Goal: Task Accomplishment & Management: Use online tool/utility

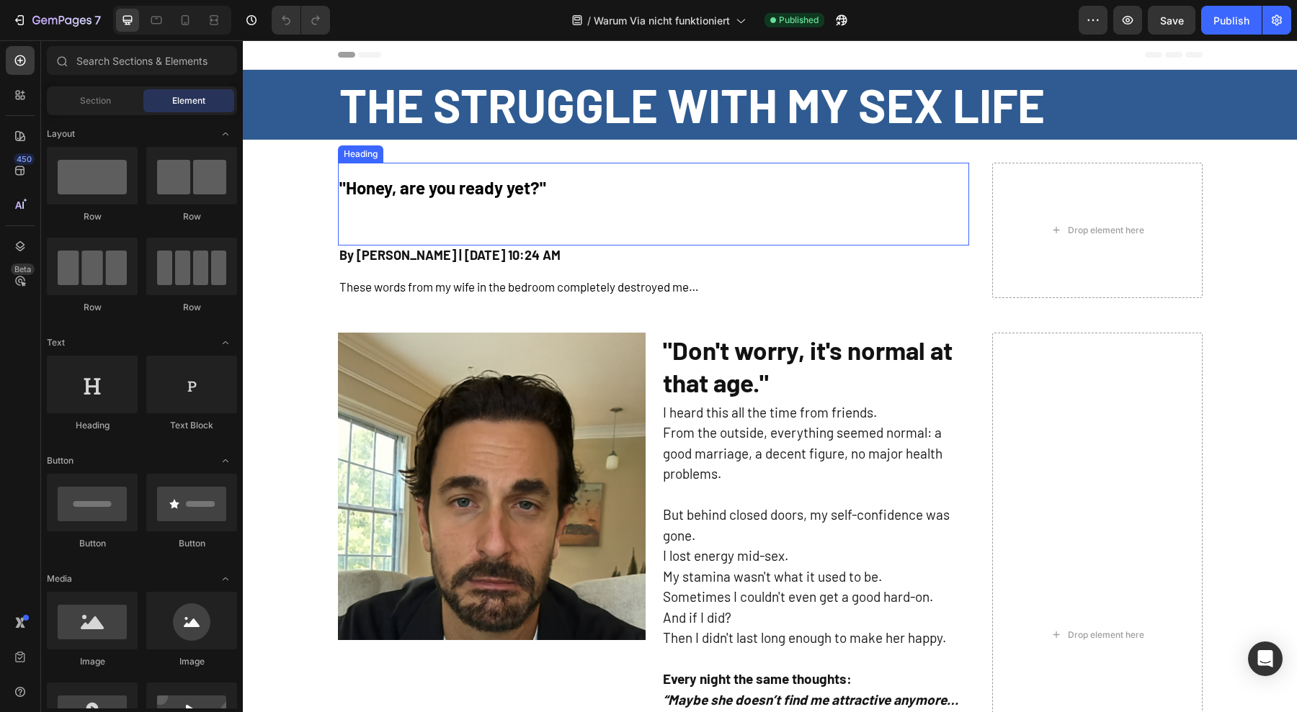
click at [524, 170] on h2 ""Honey, are you ready yet?"" at bounding box center [653, 204] width 631 height 83
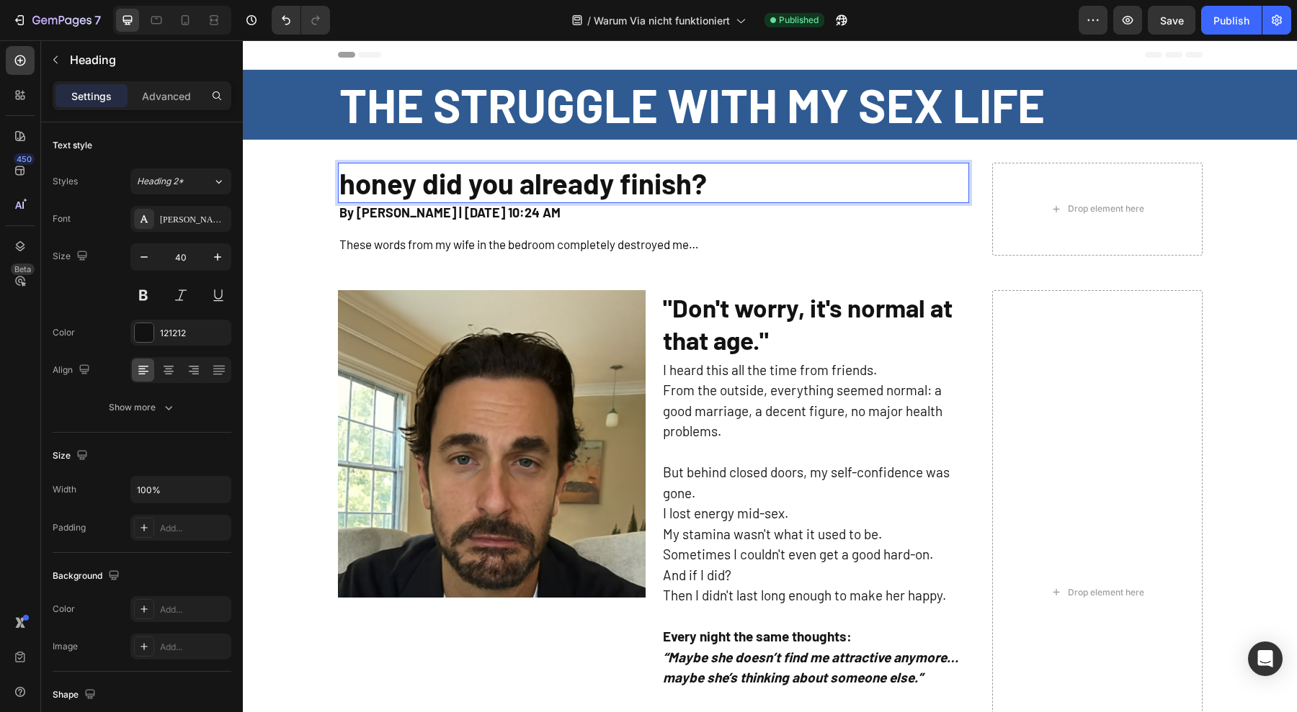
click at [350, 199] on p "honey did you already finish?" at bounding box center [653, 182] width 628 height 37
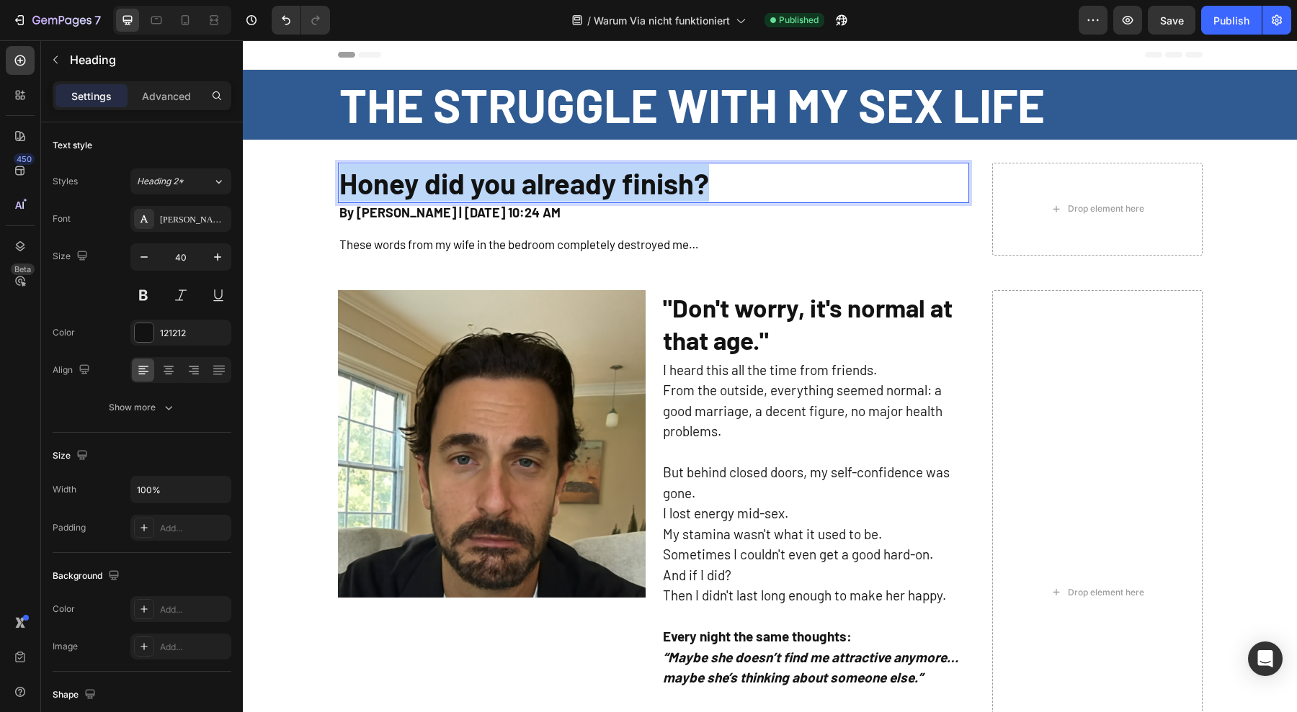
copy p "Honey did you already finish?"
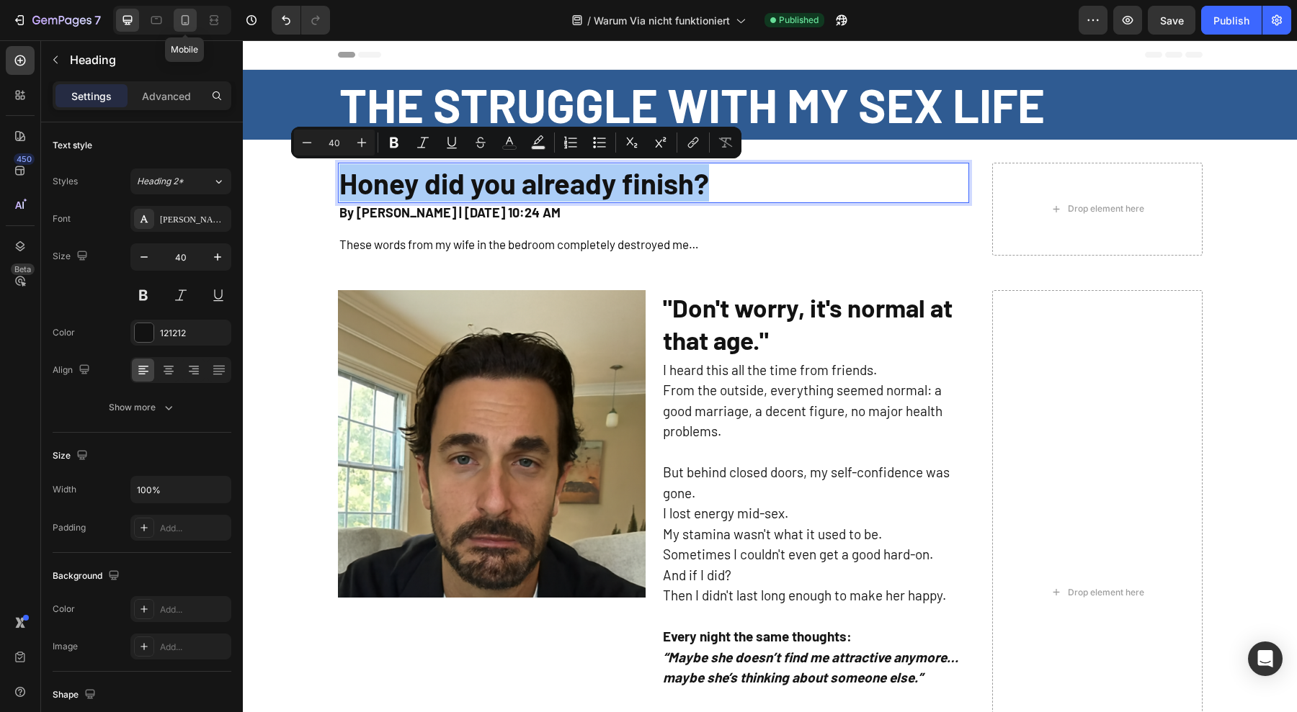
click at [180, 24] on icon at bounding box center [185, 20] width 14 height 14
type input "26"
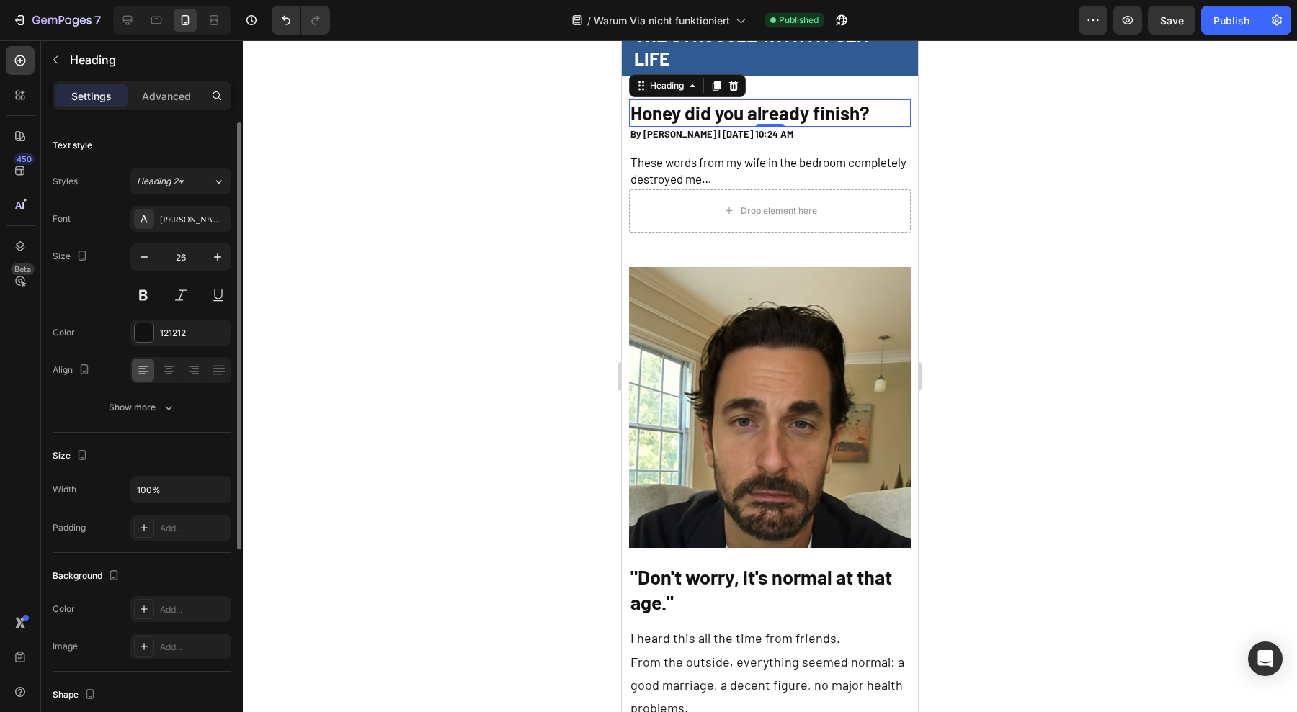
scroll to position [61, 0]
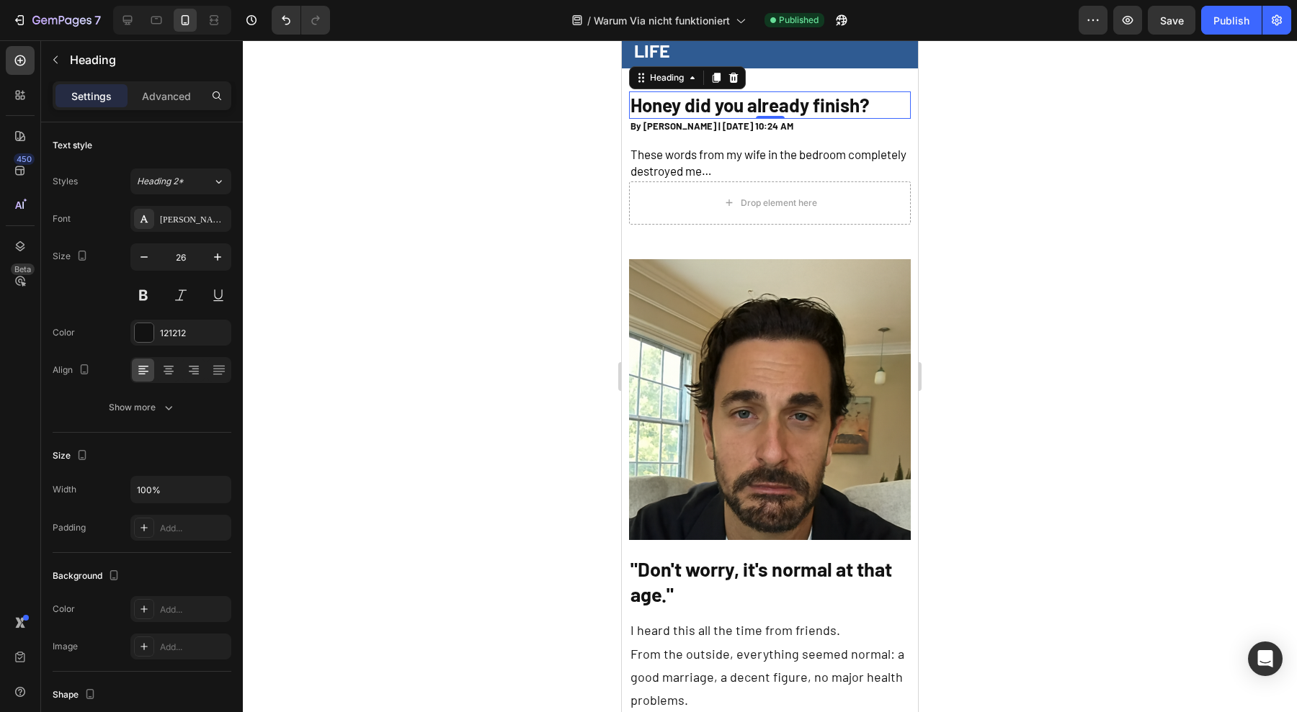
click at [972, 150] on div at bounding box center [770, 376] width 1054 height 672
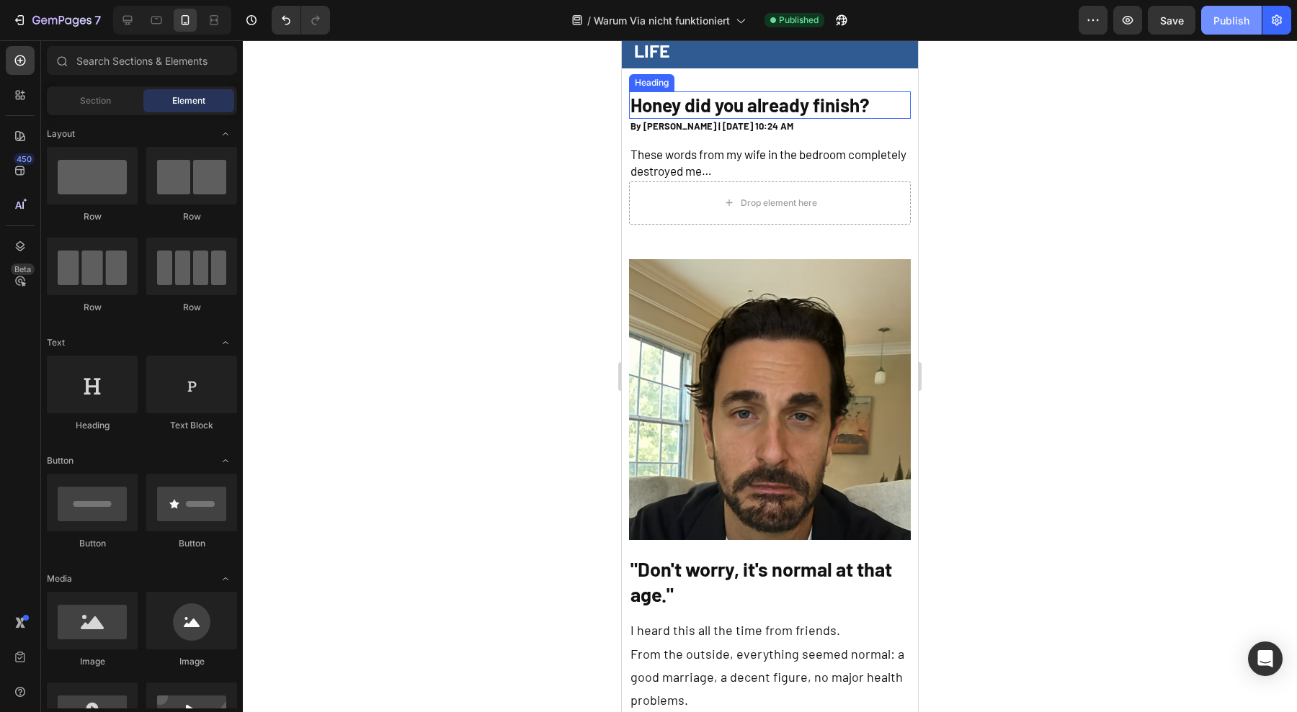
click at [1239, 15] on div "Publish" at bounding box center [1231, 20] width 36 height 15
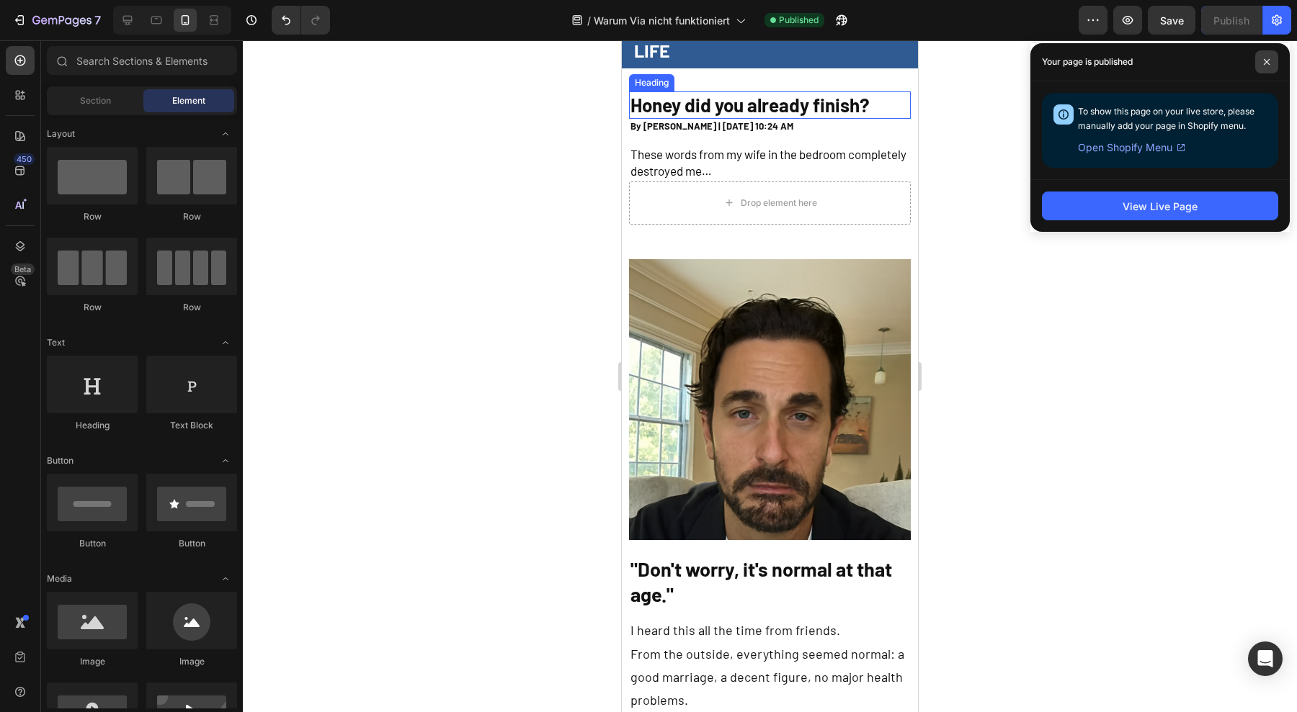
click at [1264, 63] on icon at bounding box center [1267, 62] width 6 height 6
